Goal: Task Accomplishment & Management: Manage account settings

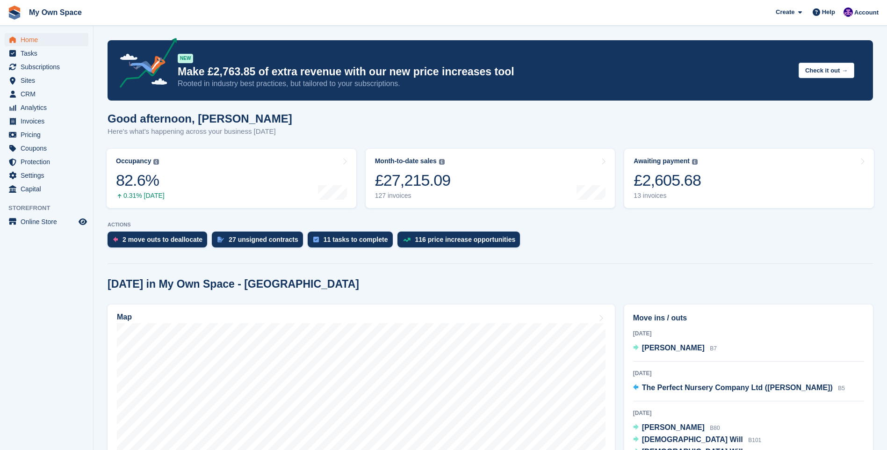
scroll to position [94, 0]
click at [853, 14] on img at bounding box center [848, 11] width 9 height 9
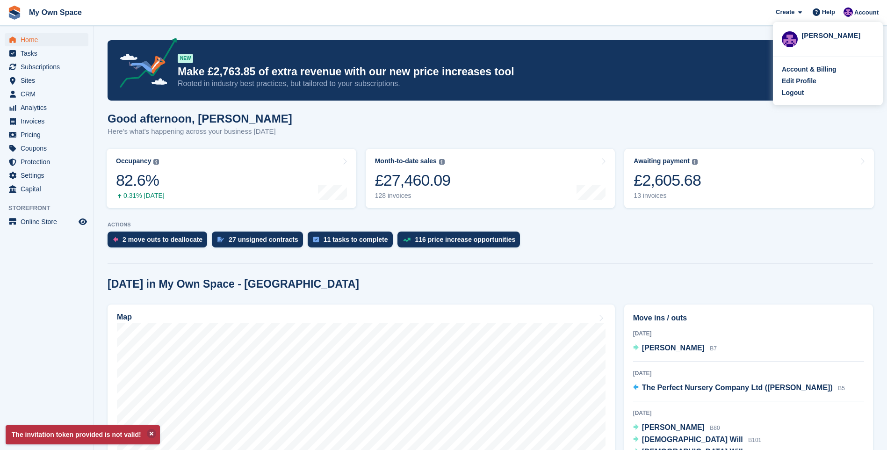
click at [801, 87] on div "Account & Billing Edit Profile Logout" at bounding box center [828, 81] width 110 height 48
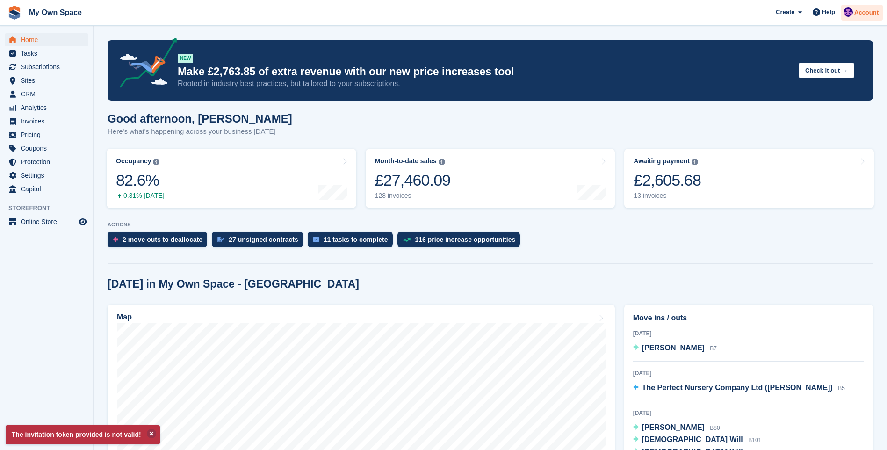
click at [855, 7] on div "Account" at bounding box center [862, 13] width 42 height 16
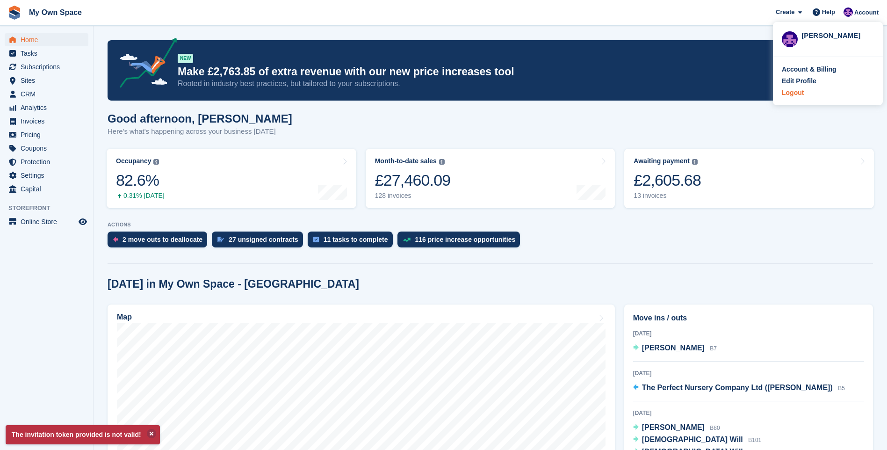
click at [788, 90] on div "Logout" at bounding box center [793, 93] width 22 height 10
